Goal: Task Accomplishment & Management: Use online tool/utility

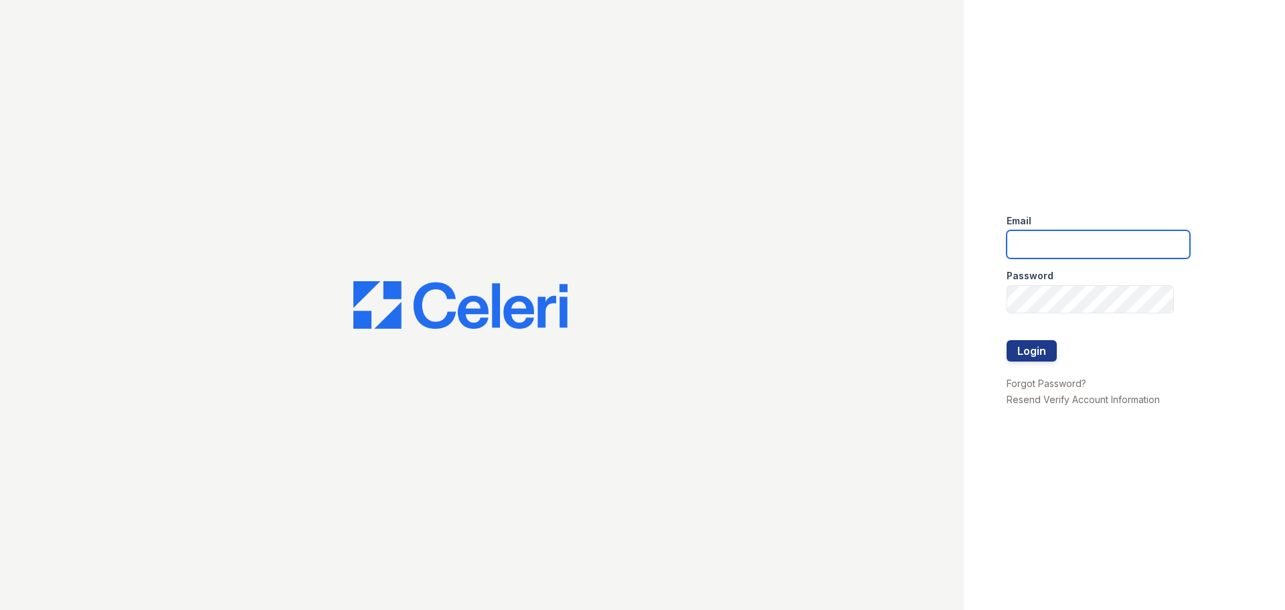
click at [1054, 246] on input "email" at bounding box center [1098, 244] width 183 height 28
type input "[EMAIL_ADDRESS][DOMAIN_NAME]"
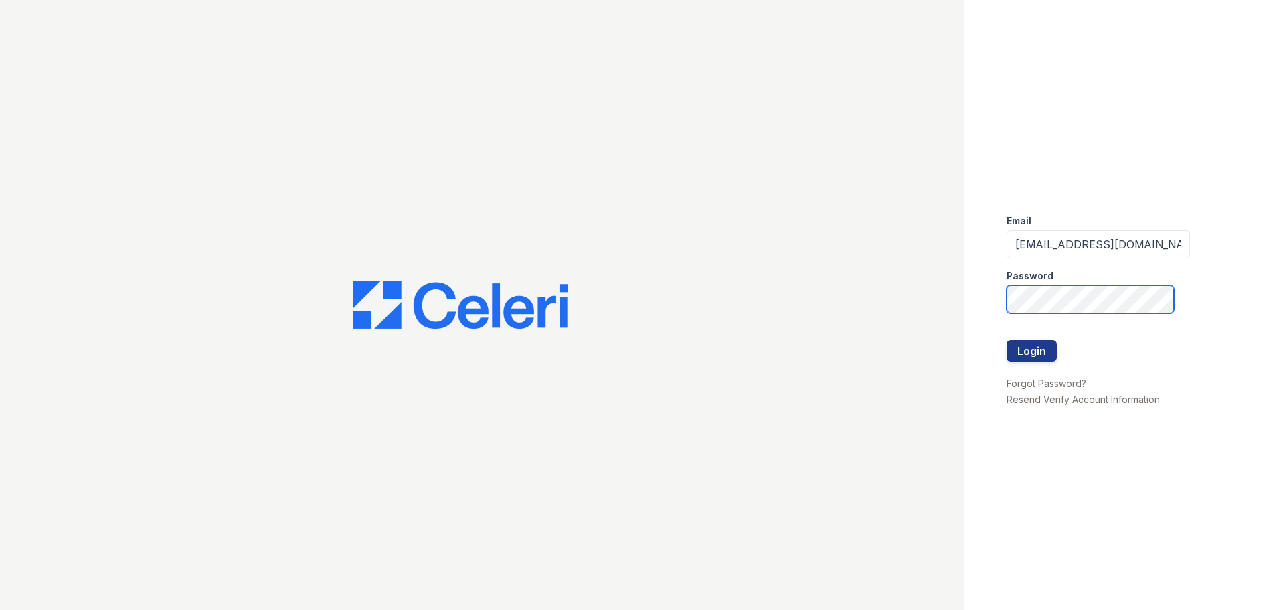
click at [1007, 340] on button "Login" at bounding box center [1032, 350] width 50 height 21
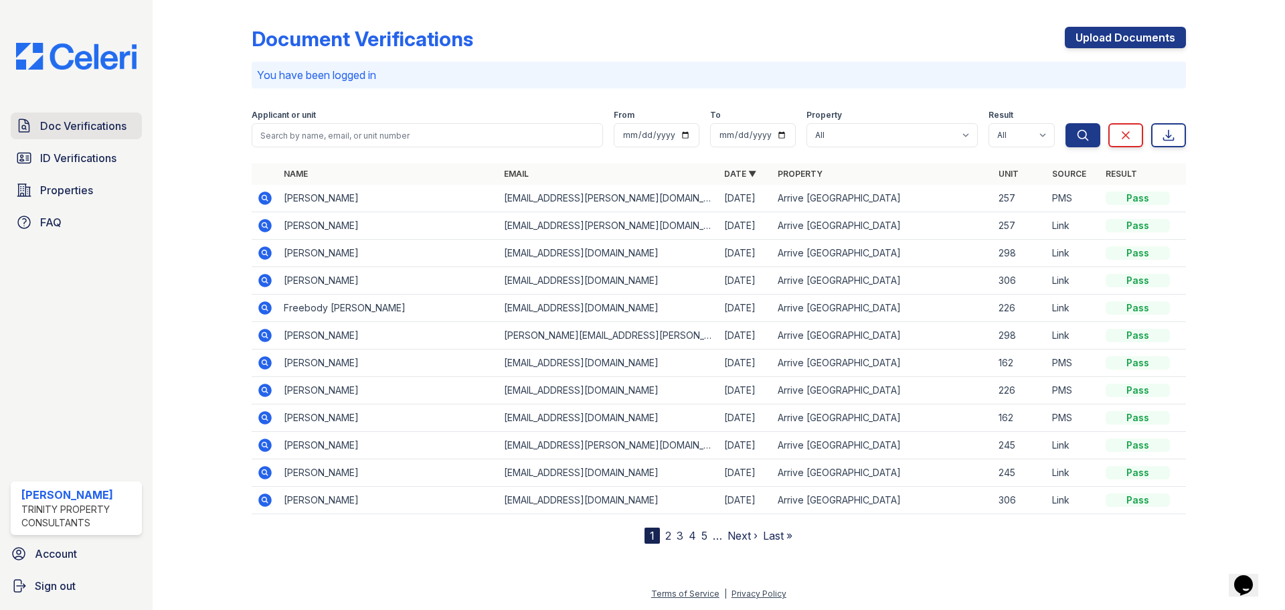
click at [74, 114] on link "Doc Verifications" at bounding box center [76, 125] width 131 height 27
